Goal: Go to known website: Access a specific website the user already knows

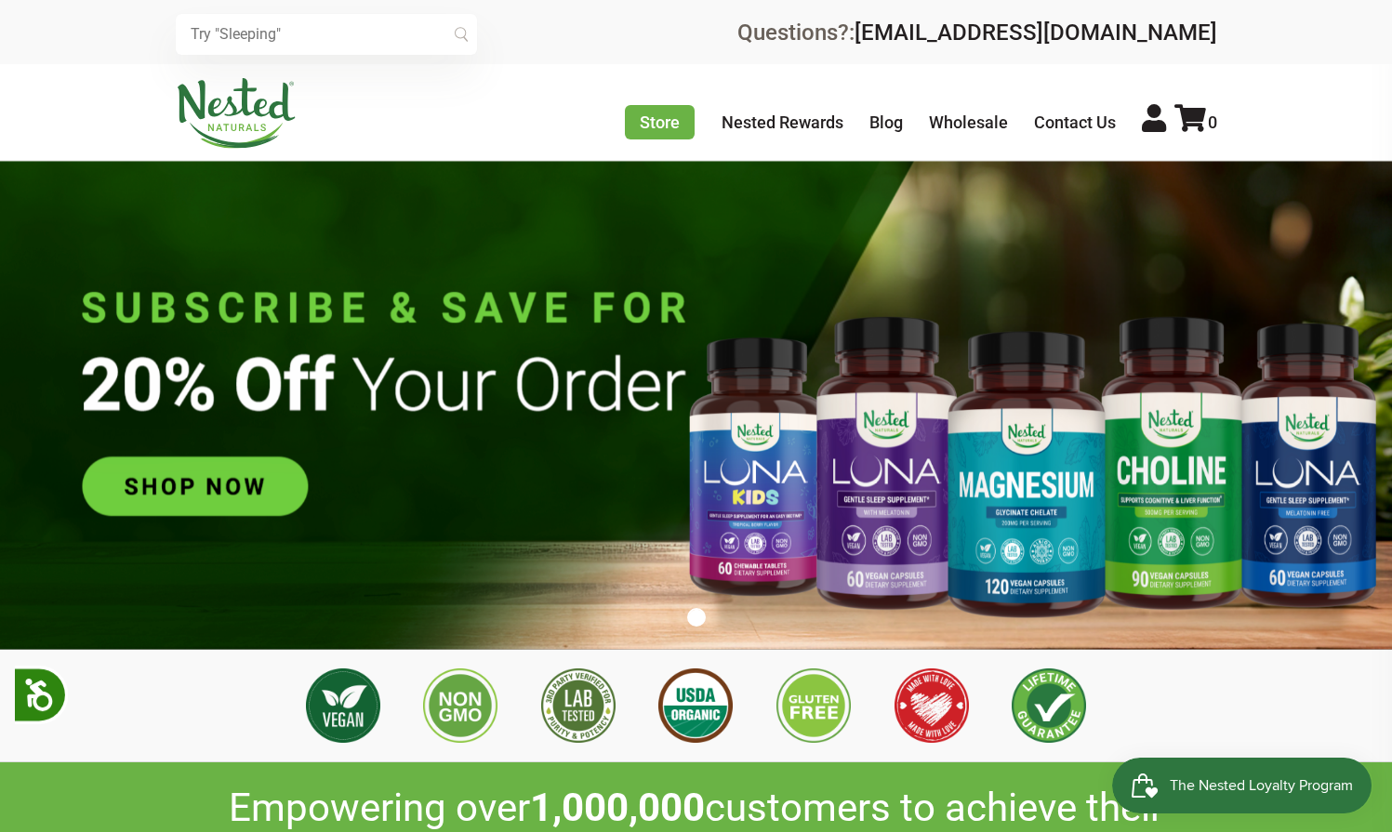
scroll to position [0, 374]
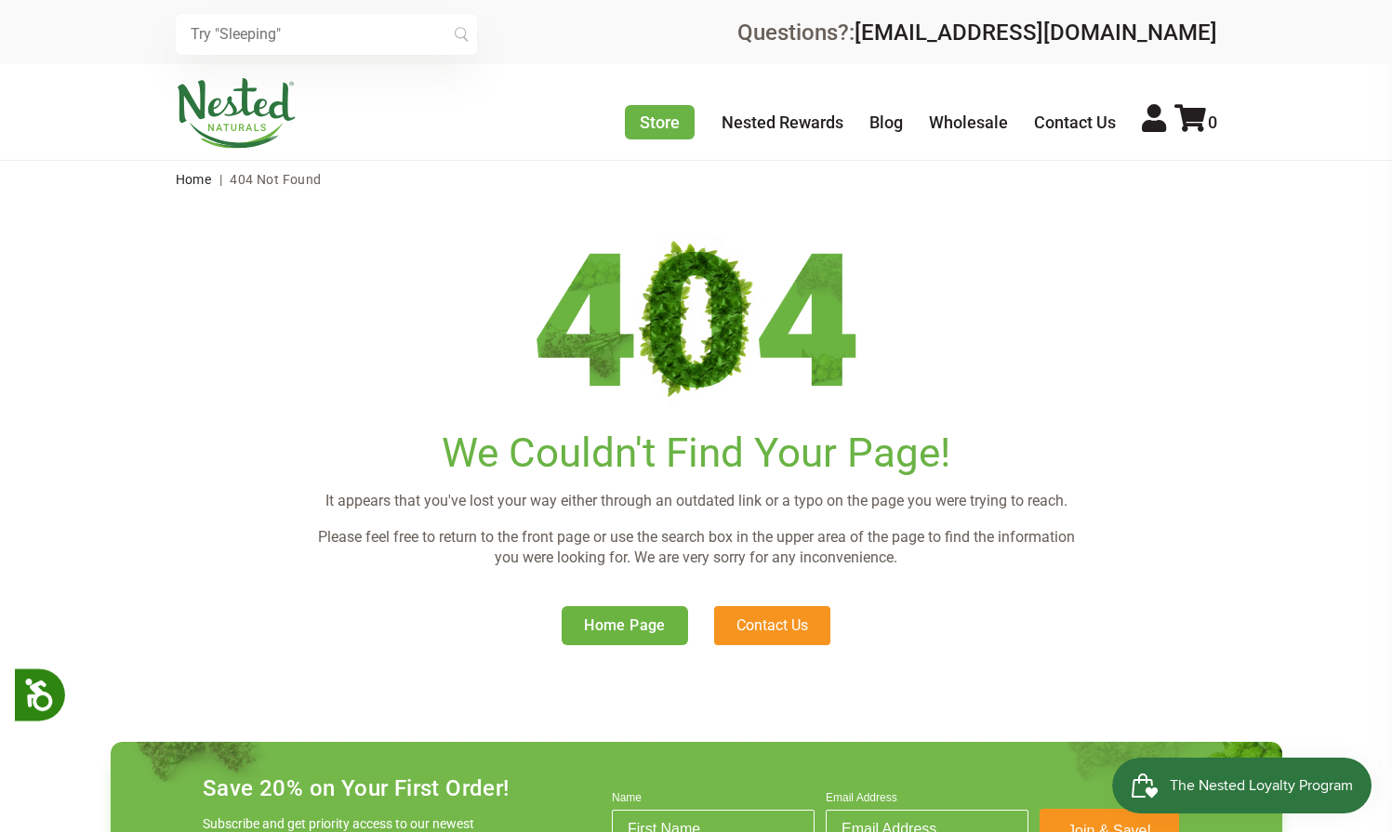
scroll to position [503, 0]
